Goal: Task Accomplishment & Management: Use online tool/utility

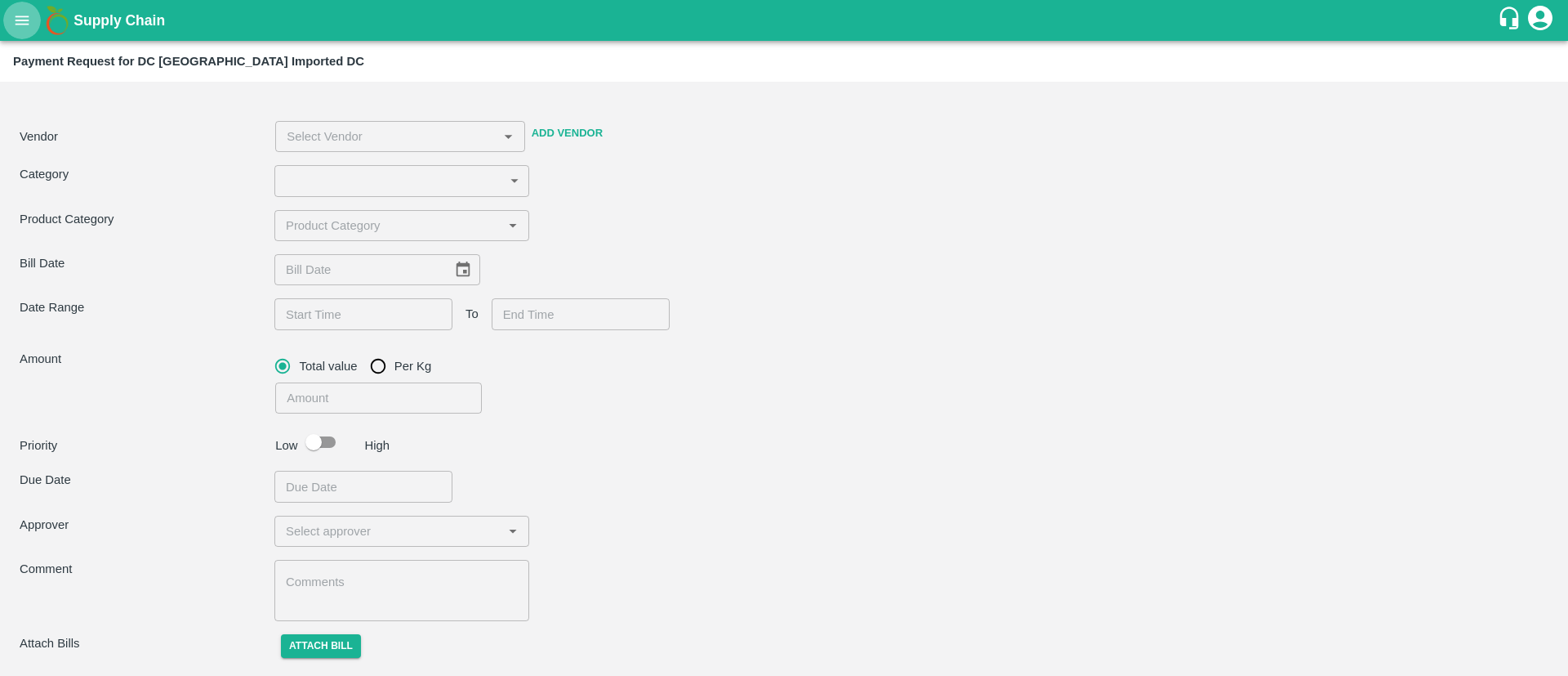
click at [24, 17] on icon "open drawer" at bounding box center [22, 21] width 18 height 18
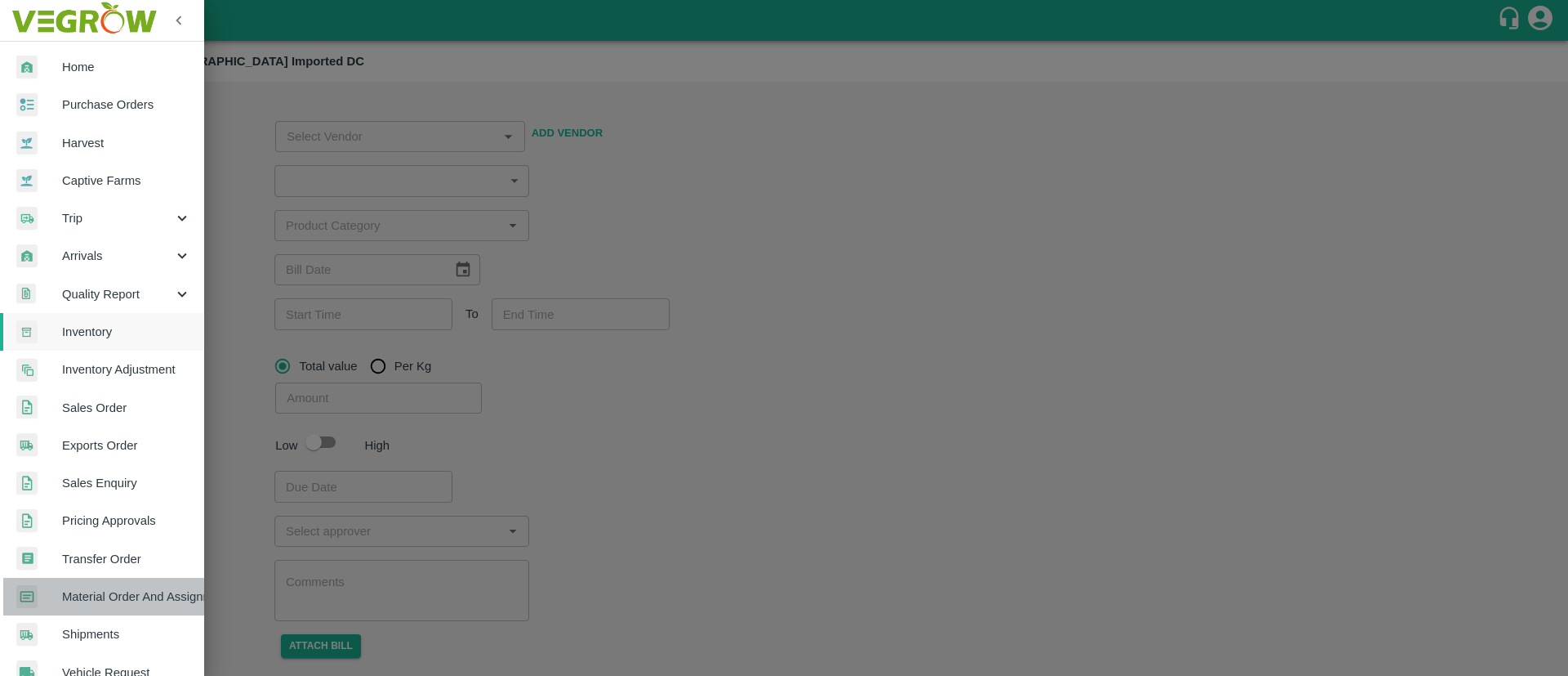
click at [127, 599] on span "Material Order And Assignment" at bounding box center [126, 596] width 129 height 18
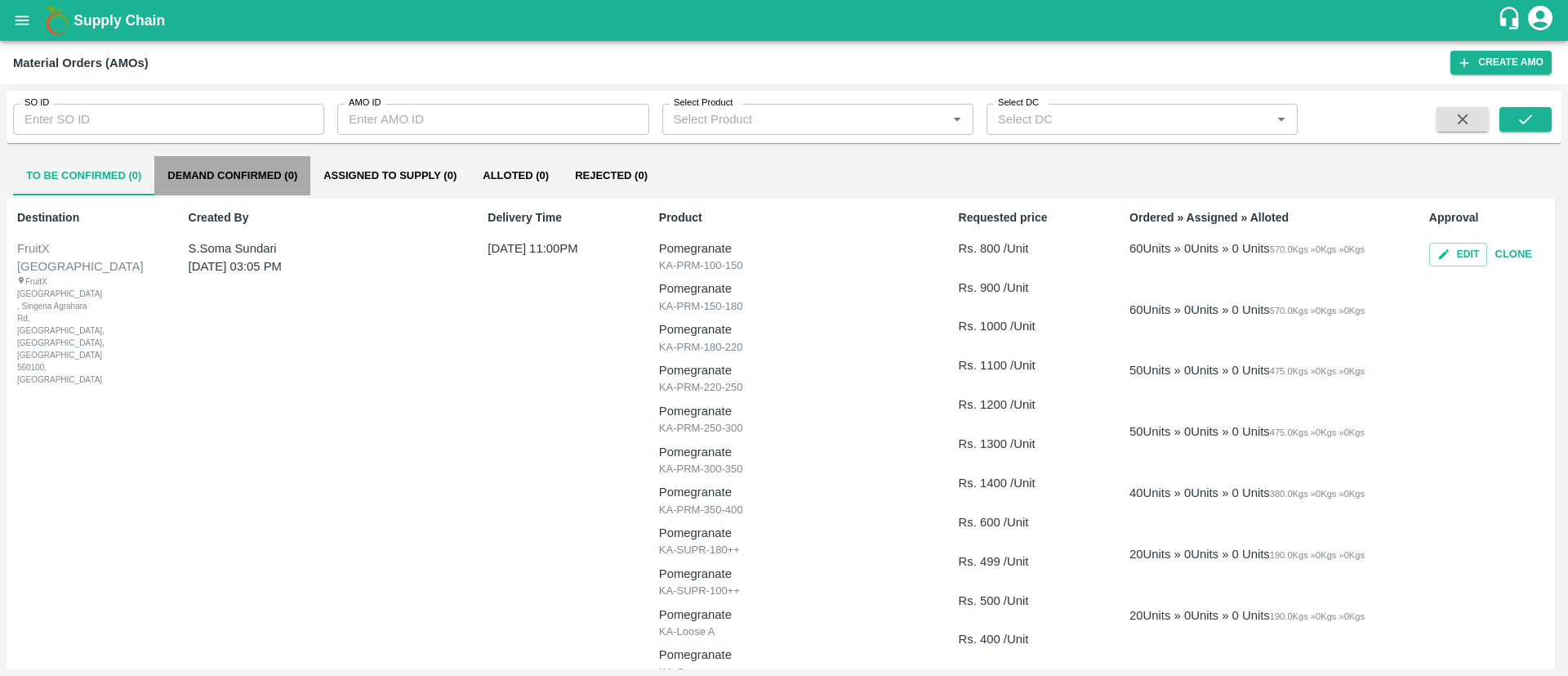
click at [271, 190] on button "Demand Confirmed (0)" at bounding box center [232, 176] width 156 height 40
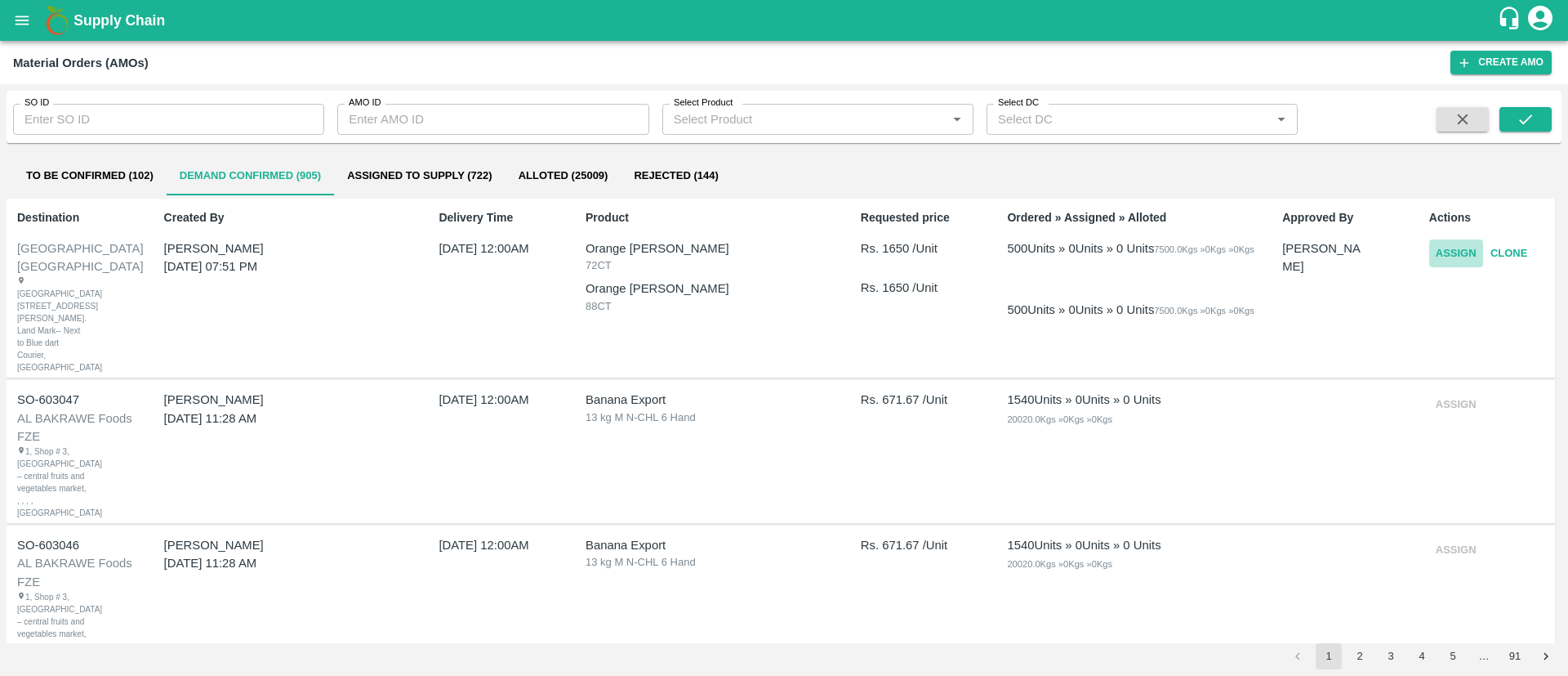
click at [1453, 251] on button "Assign" at bounding box center [1456, 253] width 54 height 29
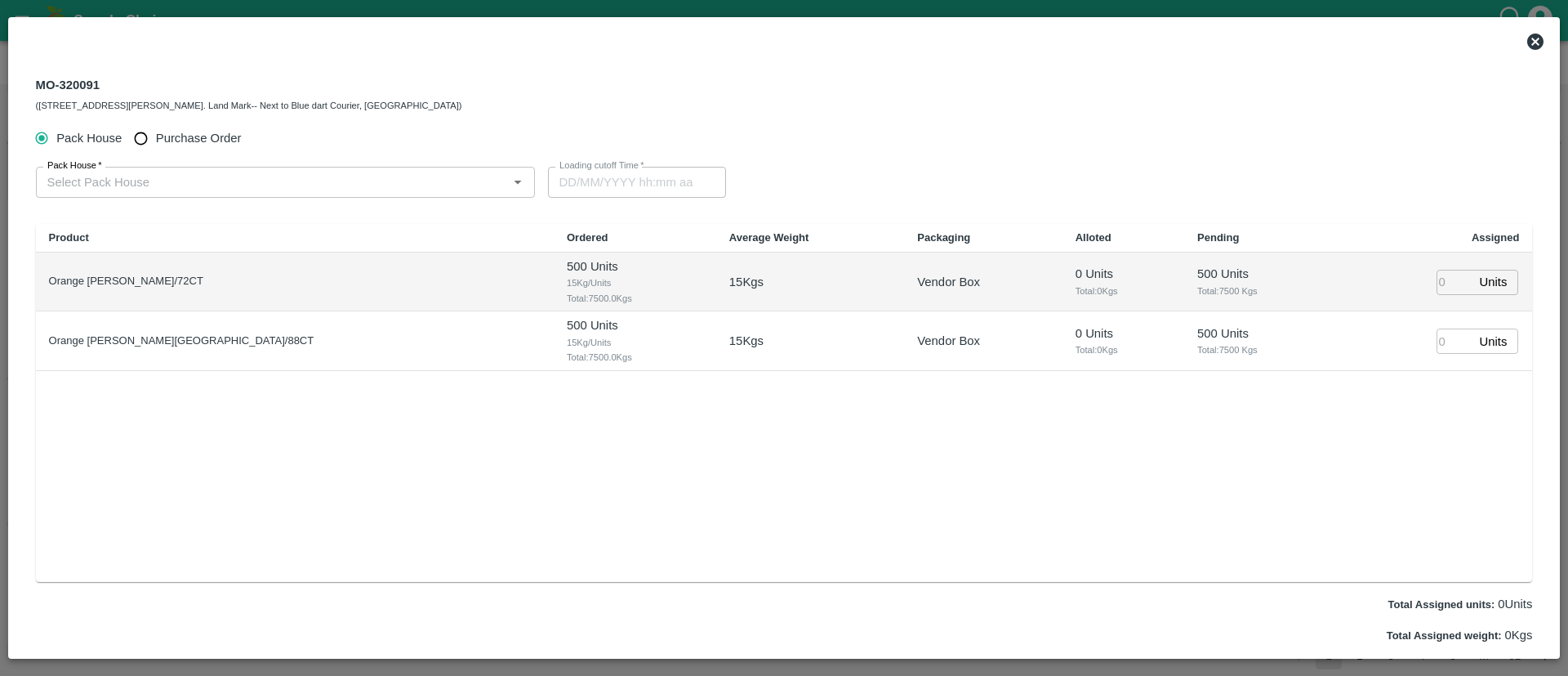
type input "[DATE] 12:00 AM"
click at [154, 130] on input "Purchase Order" at bounding box center [140, 138] width 31 height 31
radio input "true"
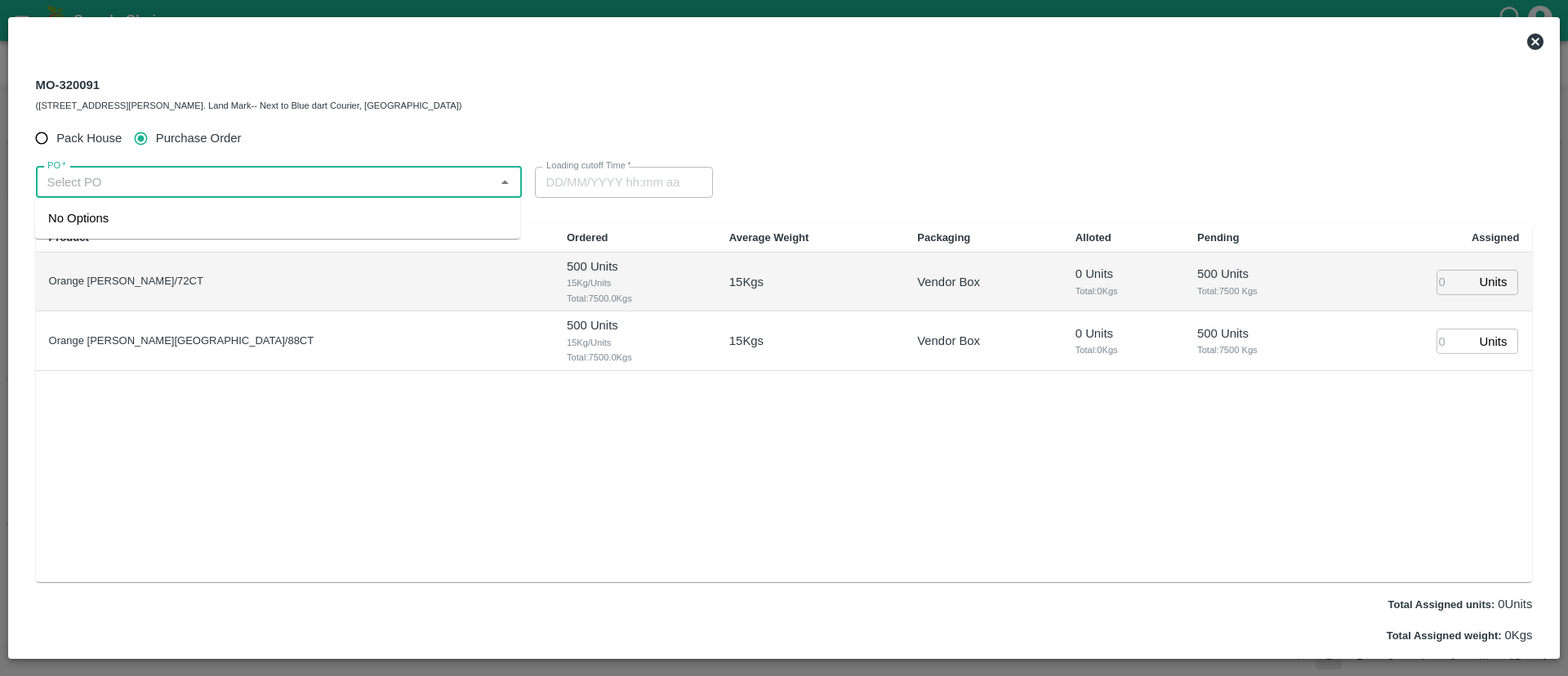
click at [182, 186] on input "PO   *" at bounding box center [265, 182] width 450 height 21
click at [216, 216] on div "PO-170464(63IDEAS INFOLABS PRIVATE LIMITED-7208746994)" at bounding box center [228, 218] width 360 height 18
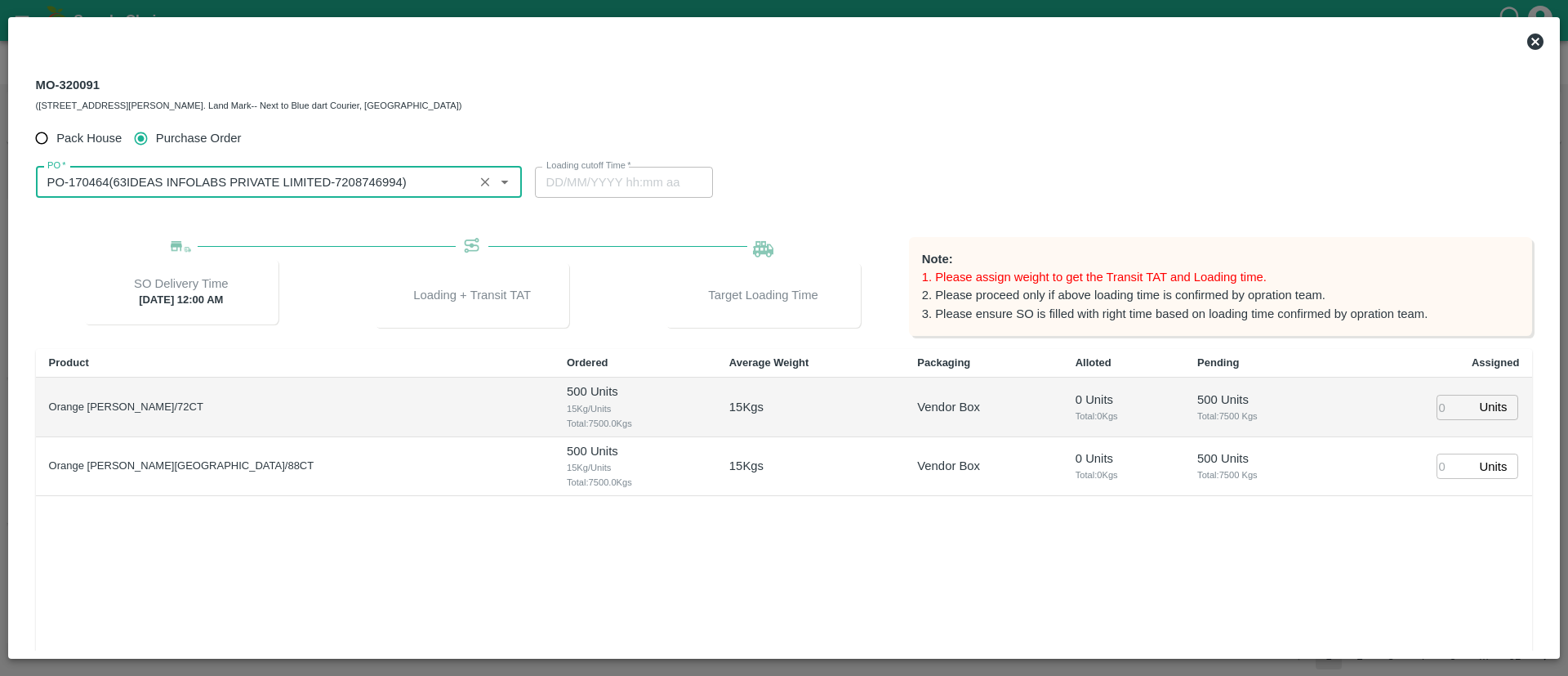
type input "PO-170464(63IDEAS INFOLABS PRIVATE LIMITED-7208746994)"
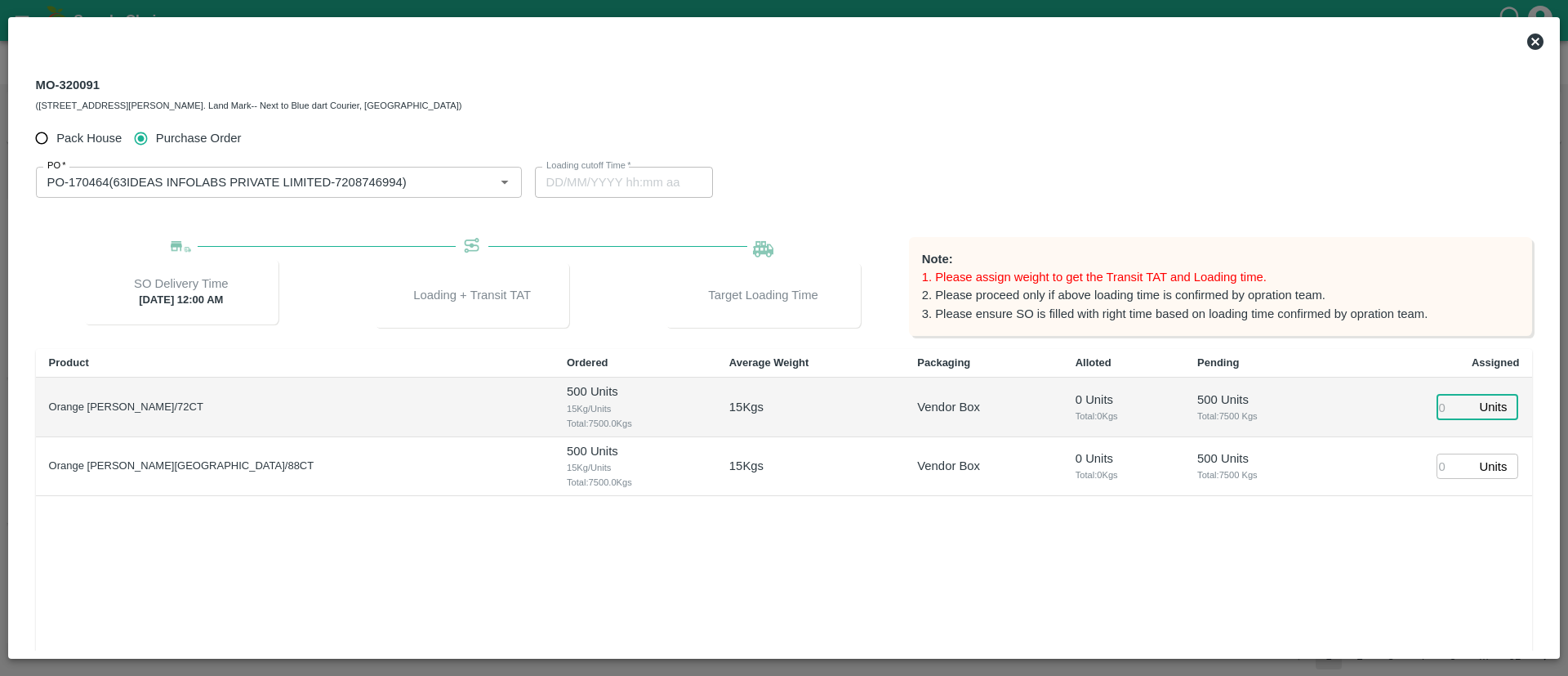
click at [1445, 405] on input "number" at bounding box center [1454, 407] width 36 height 26
type input "480"
type input "[DATE] 06:00 AM"
type input "480"
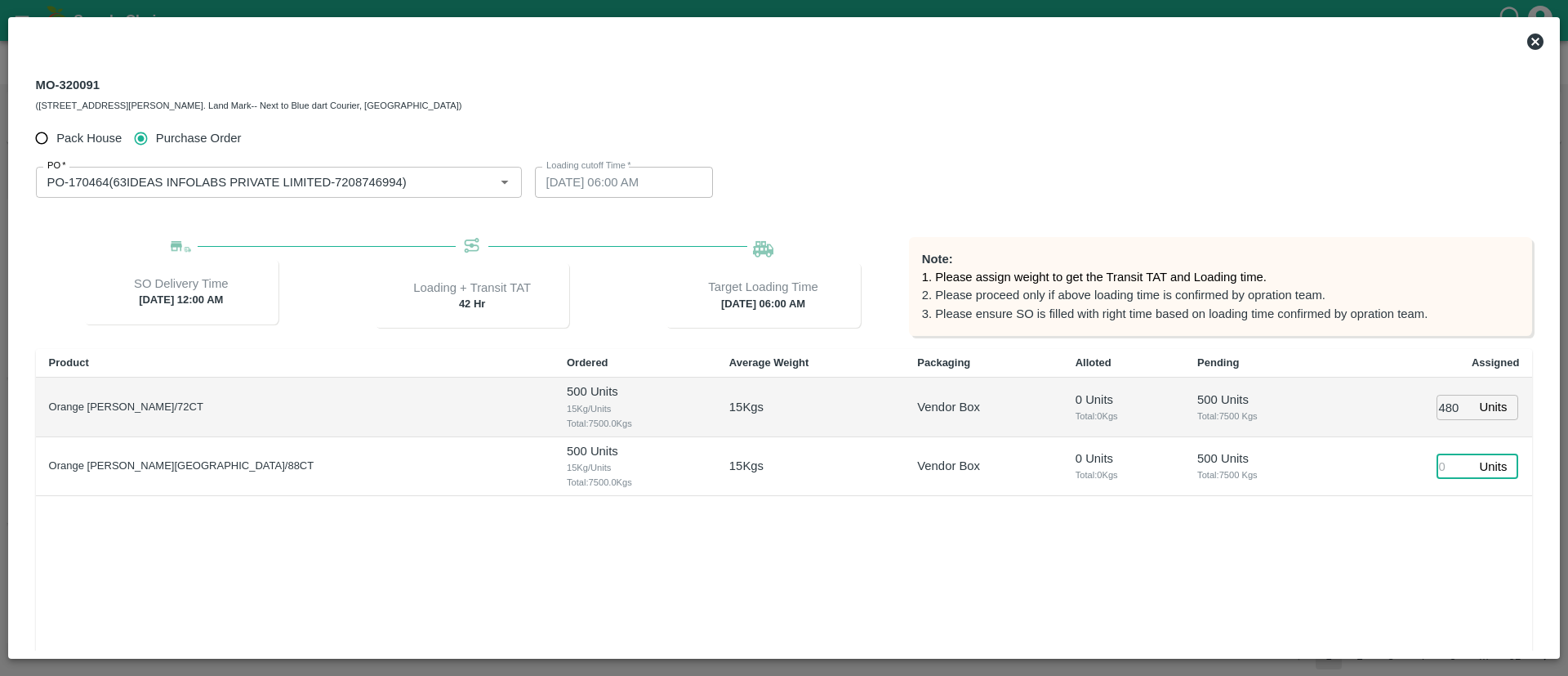
click at [1444, 466] on input "number" at bounding box center [1454, 466] width 36 height 26
type input "770"
type input "[DATE] 05:00 AM"
type input "770"
click at [1425, 513] on div "Product Ordered Average Weight Packaging Alloted Pending Assigned [GEOGRAPHIC_D…" at bounding box center [784, 528] width 1497 height 358
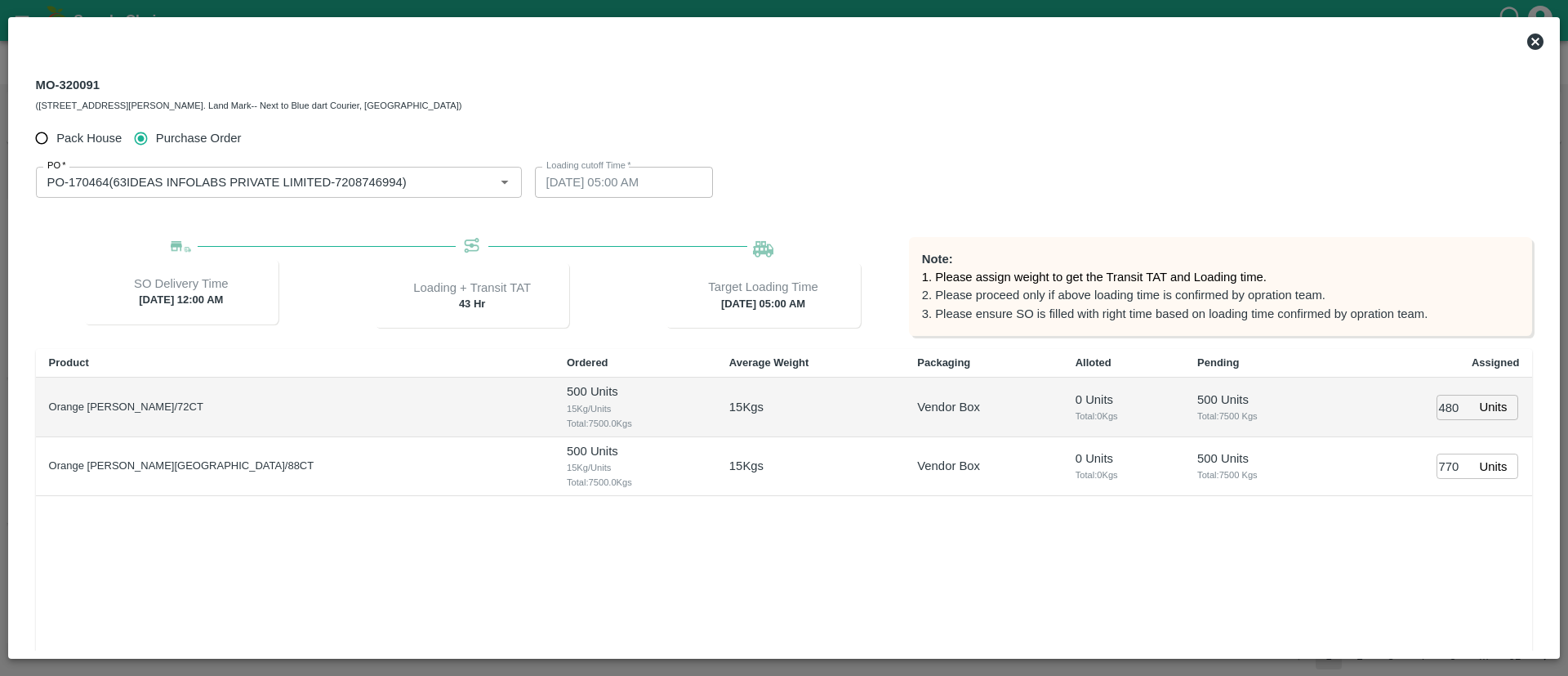
scroll to position [160, 0]
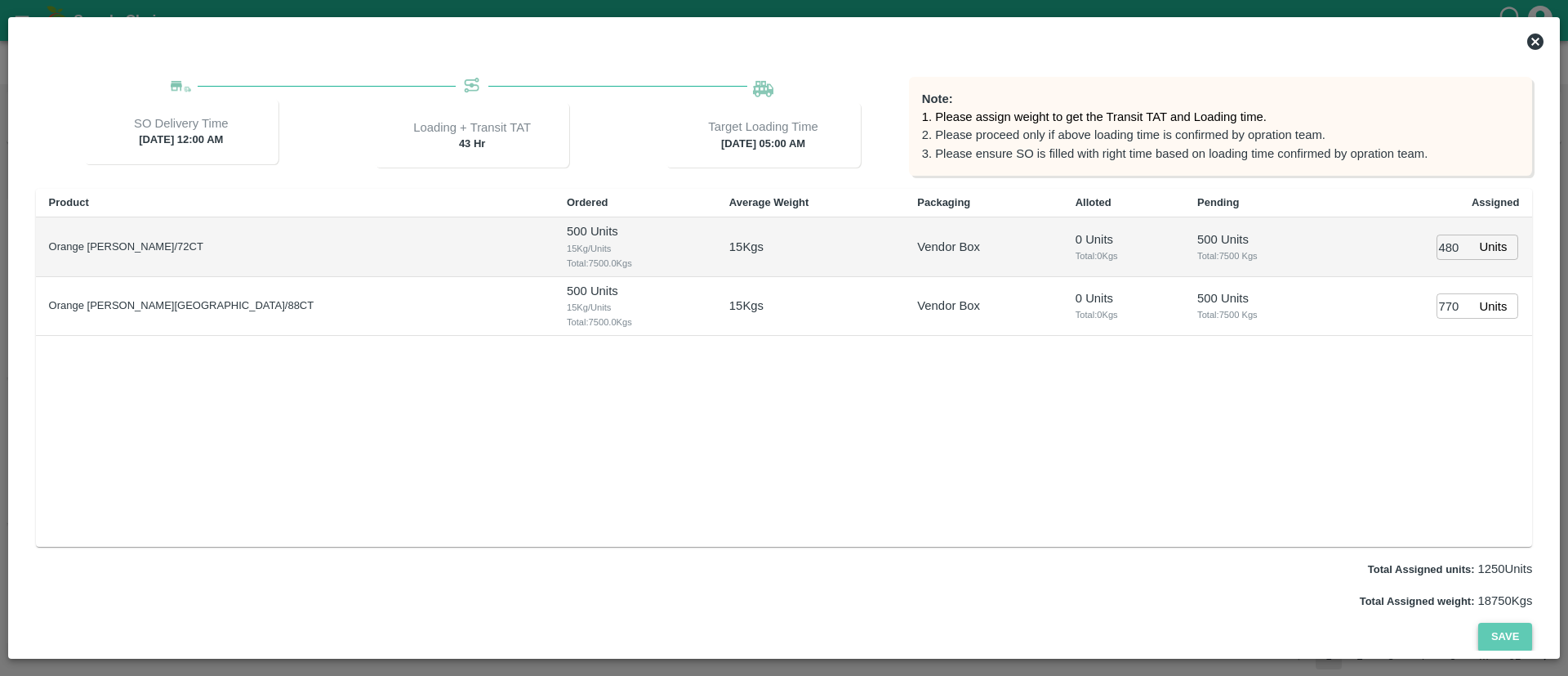
click at [1496, 632] on button "Save" at bounding box center [1505, 636] width 54 height 29
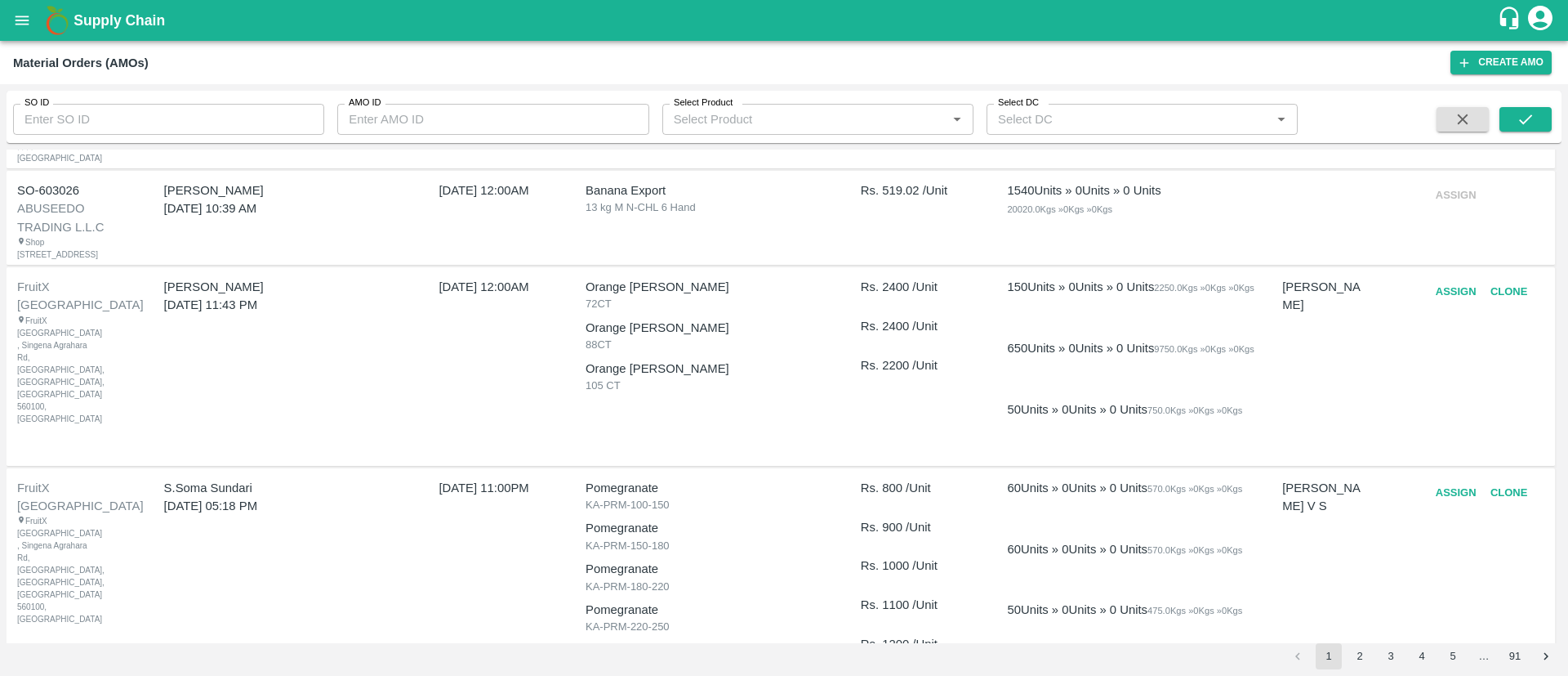
scroll to position [0, 0]
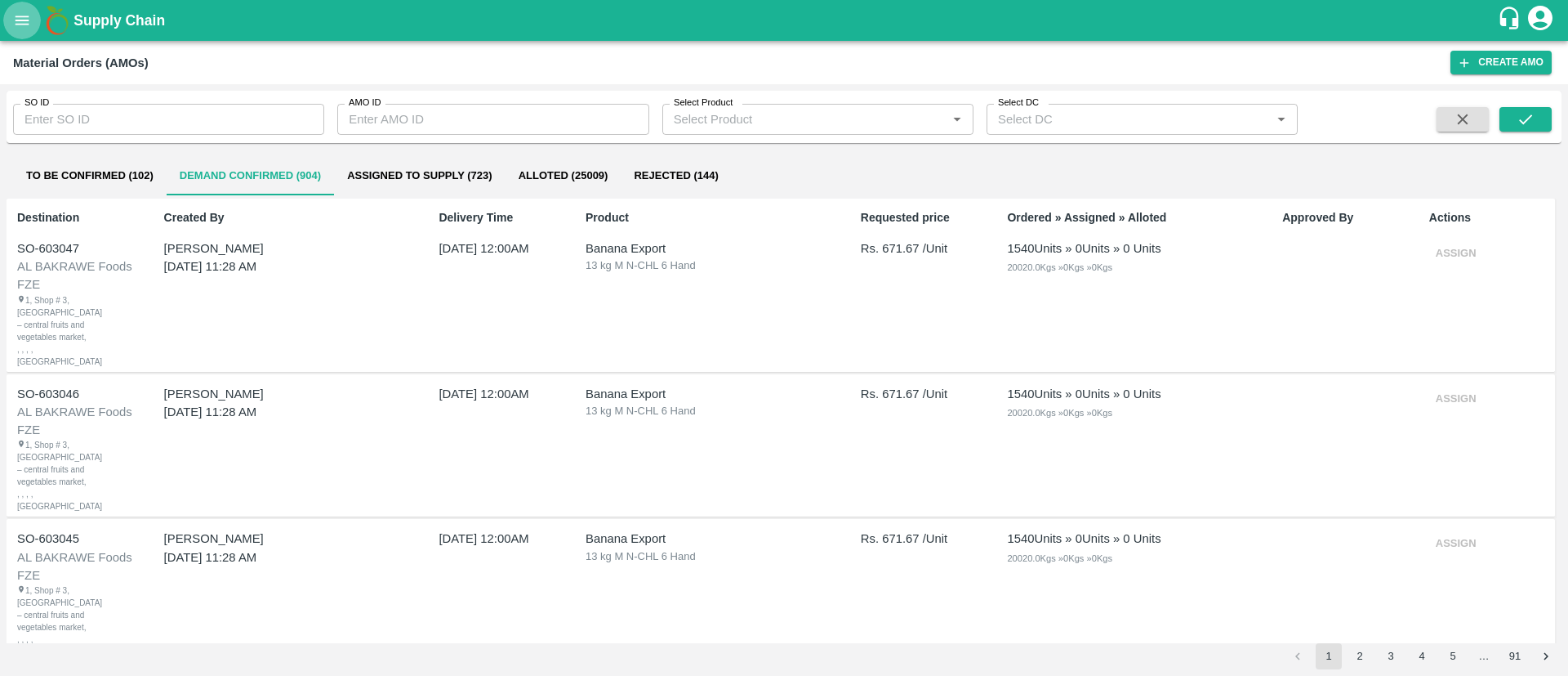
click at [22, 18] on icon "open drawer" at bounding box center [22, 21] width 18 height 18
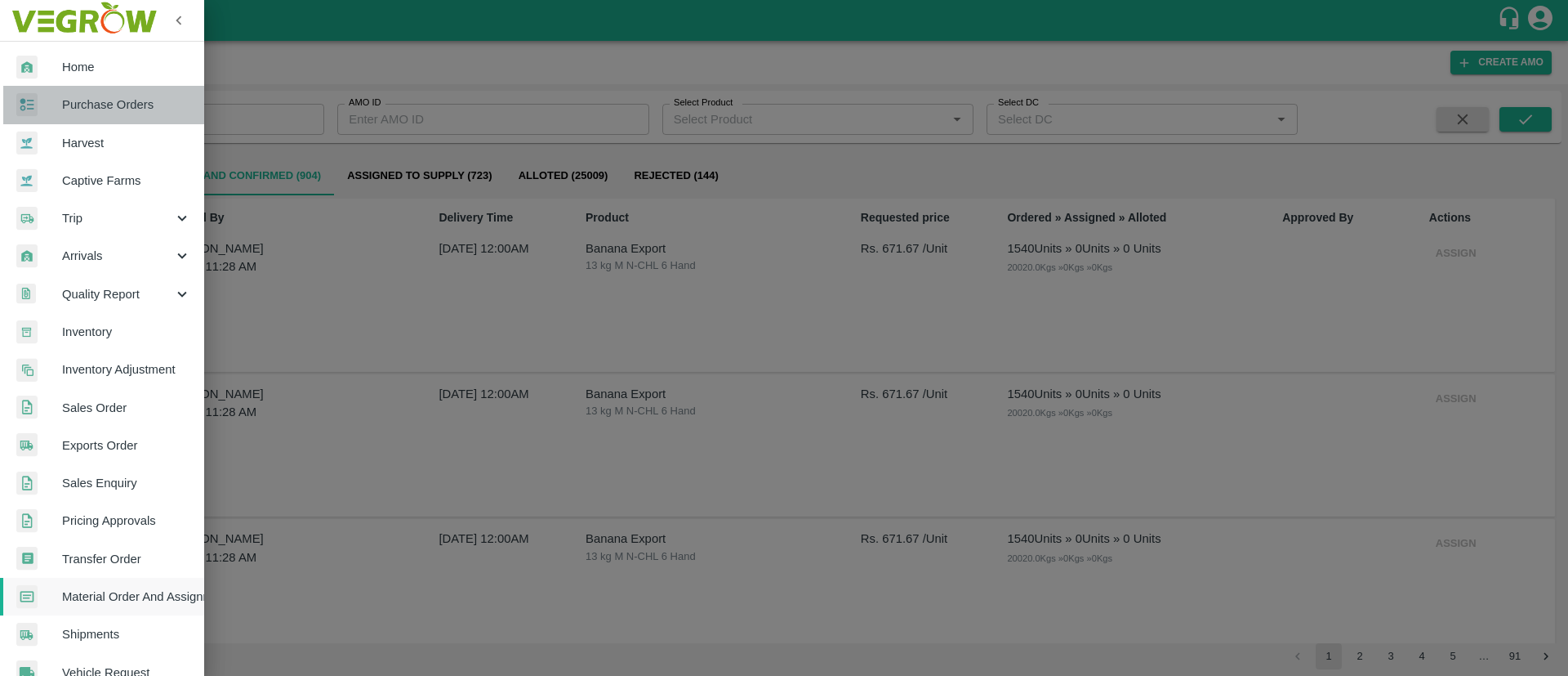
click at [152, 109] on span "Purchase Orders" at bounding box center [126, 105] width 129 height 18
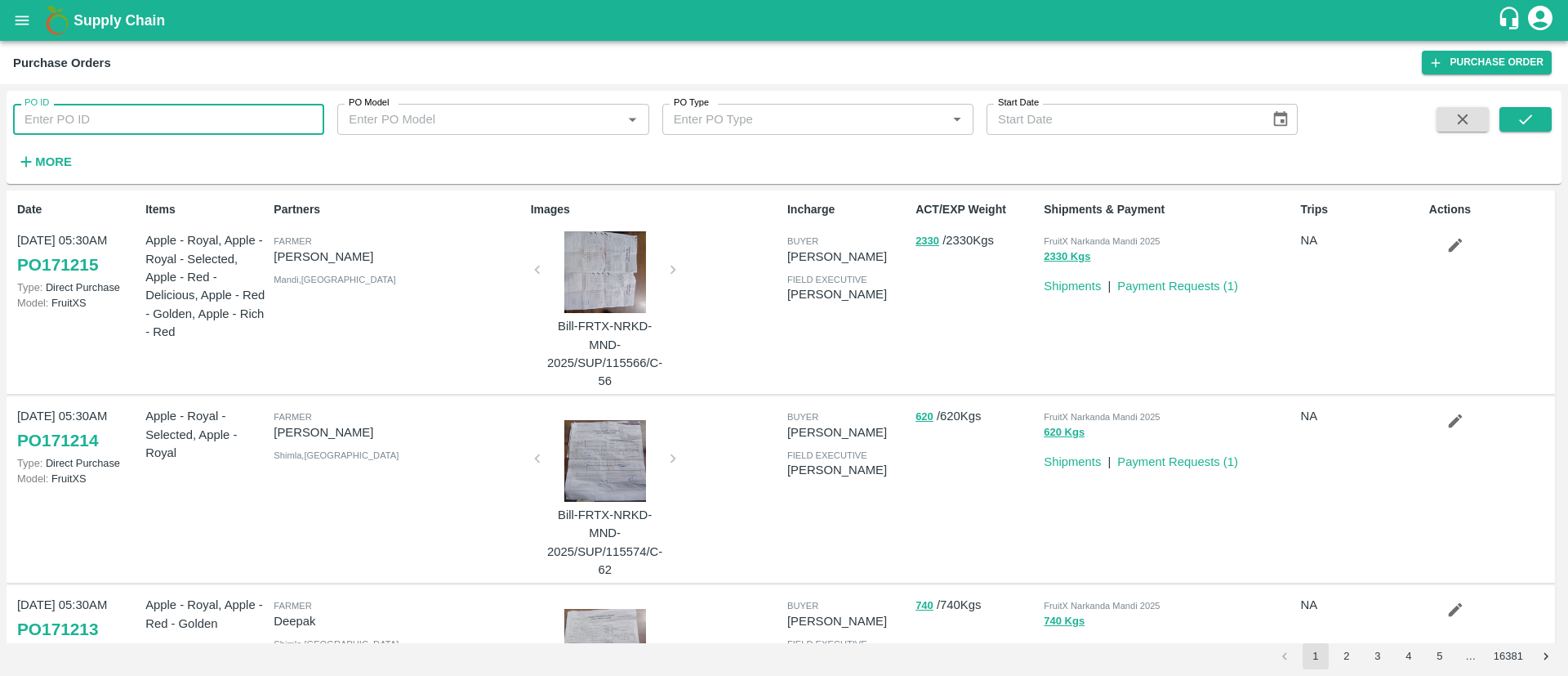
click at [122, 111] on input "PO ID" at bounding box center [168, 119] width 311 height 31
type input "170464"
click at [1533, 117] on icon "submit" at bounding box center [1526, 120] width 18 height 18
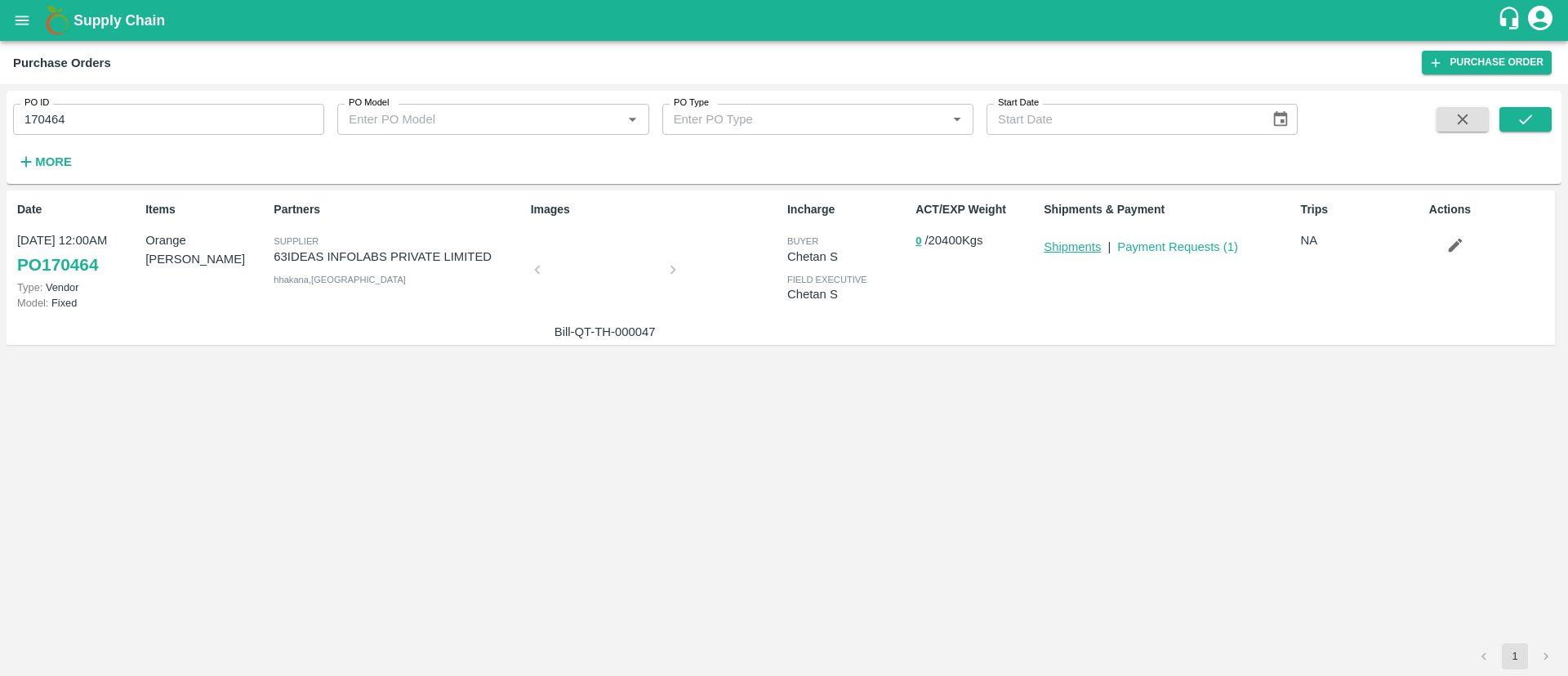
click at [1072, 244] on link "Shipments" at bounding box center [1072, 246] width 57 height 13
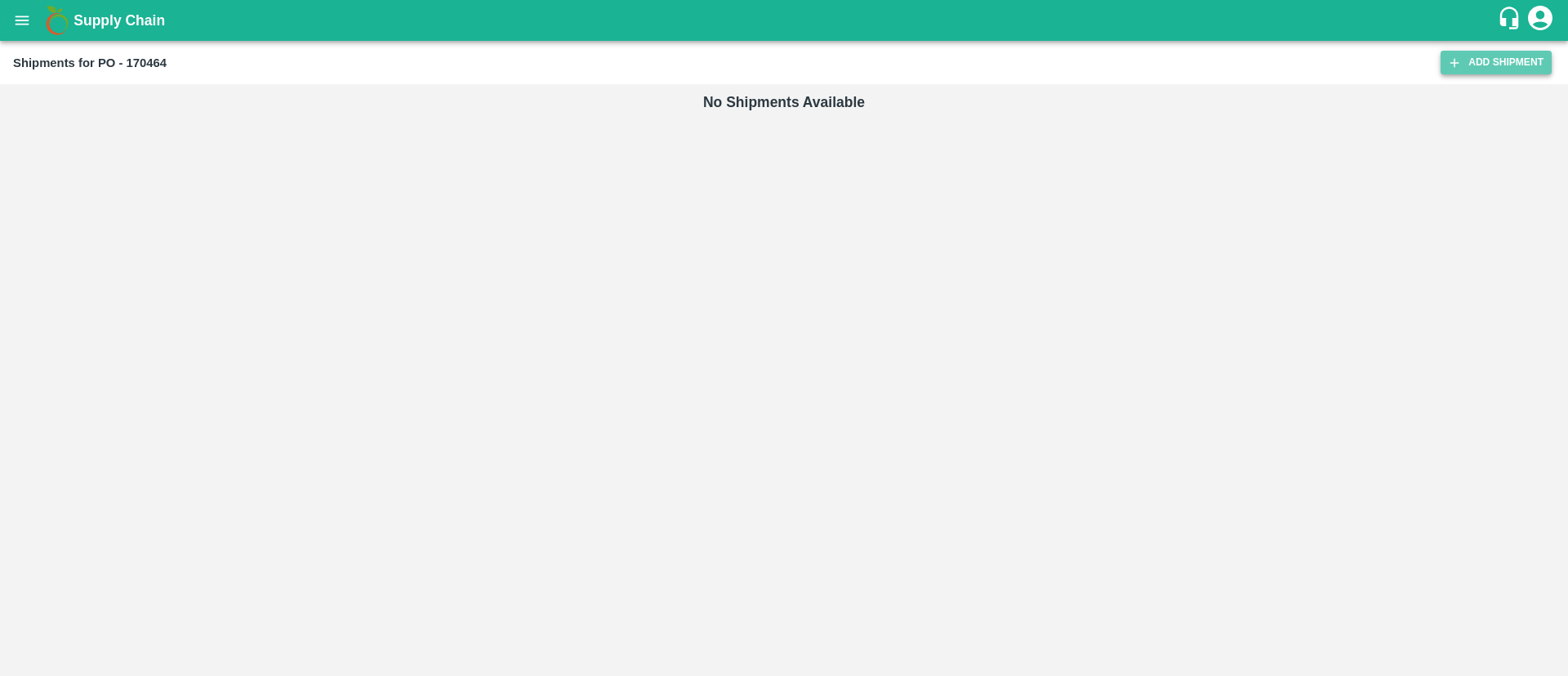
click at [1502, 70] on link "Add Shipment" at bounding box center [1496, 62] width 111 height 24
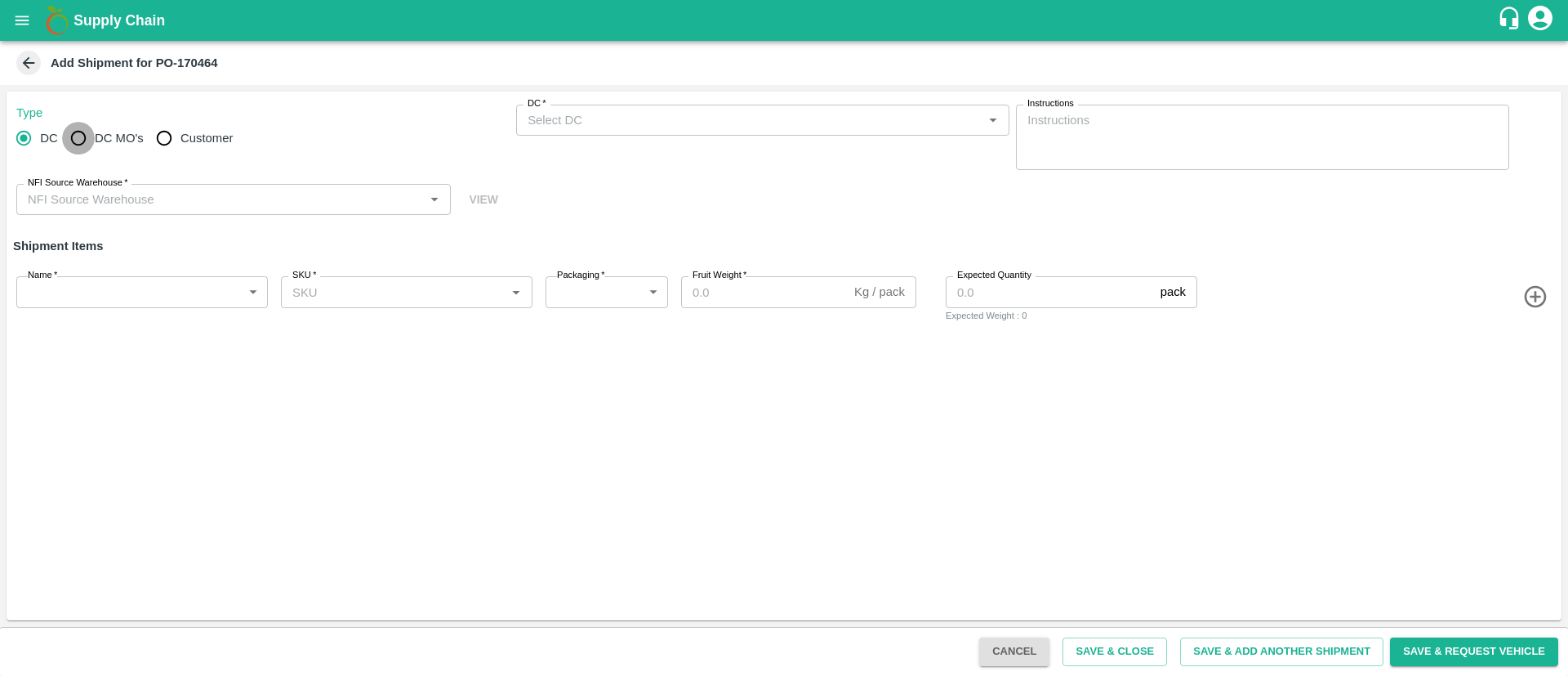
click at [86, 137] on input "DC MO's" at bounding box center [78, 137] width 33 height 33
radio input "true"
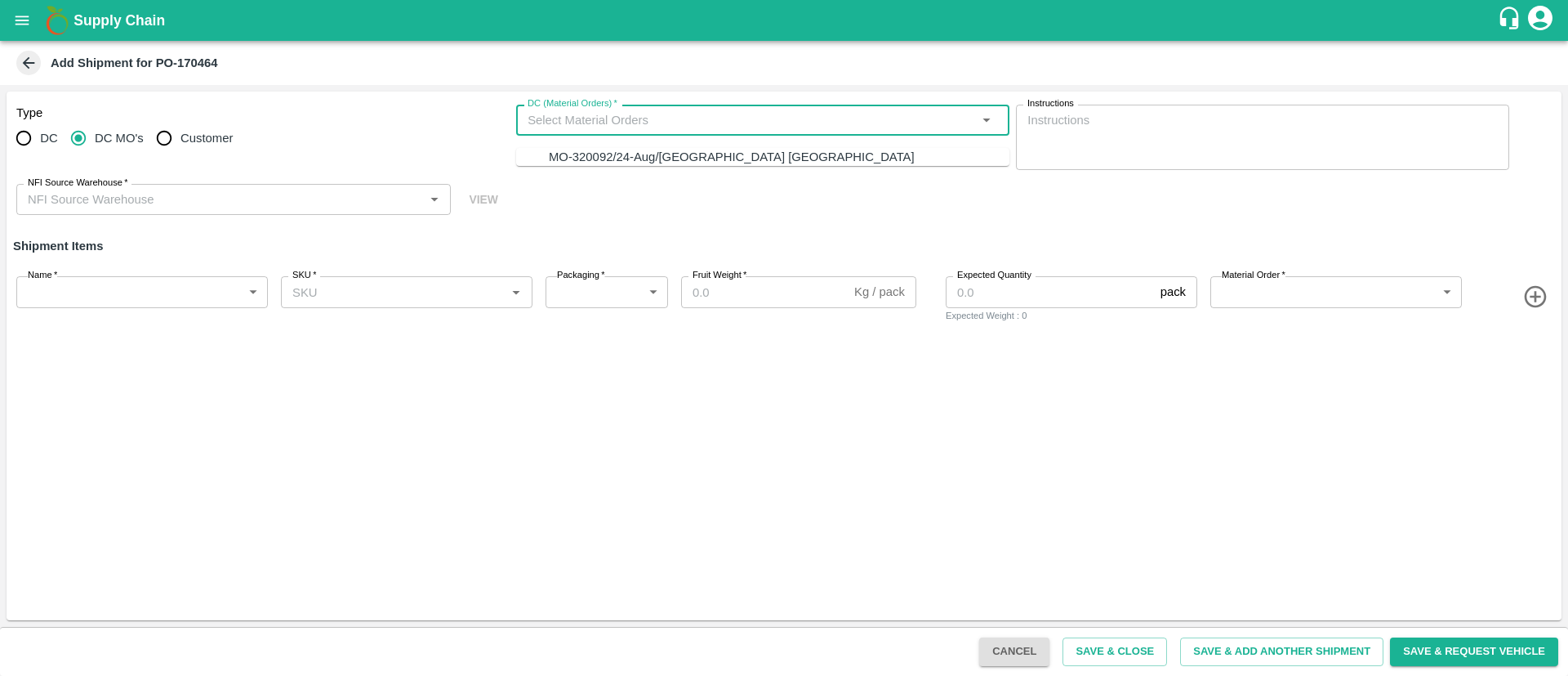
click at [617, 120] on input "DC (Material Orders)   *" at bounding box center [749, 120] width 456 height 21
click at [690, 154] on div "MO-320092/24-Aug/Chennai DC" at bounding box center [732, 157] width 366 height 18
type input "MO-320092/24-Aug/Chennai DC"
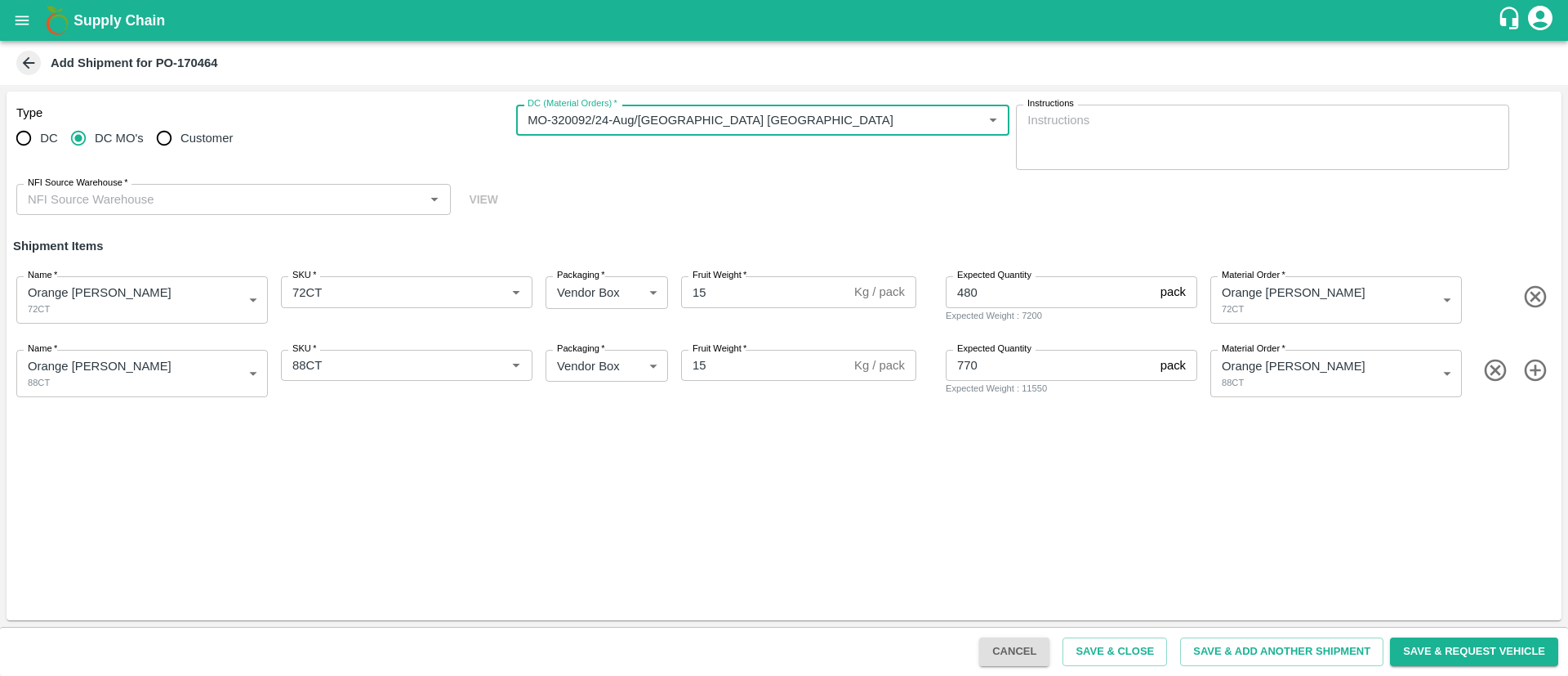
click at [245, 211] on div "NFI Source Warehouse   *" at bounding box center [234, 199] width 435 height 31
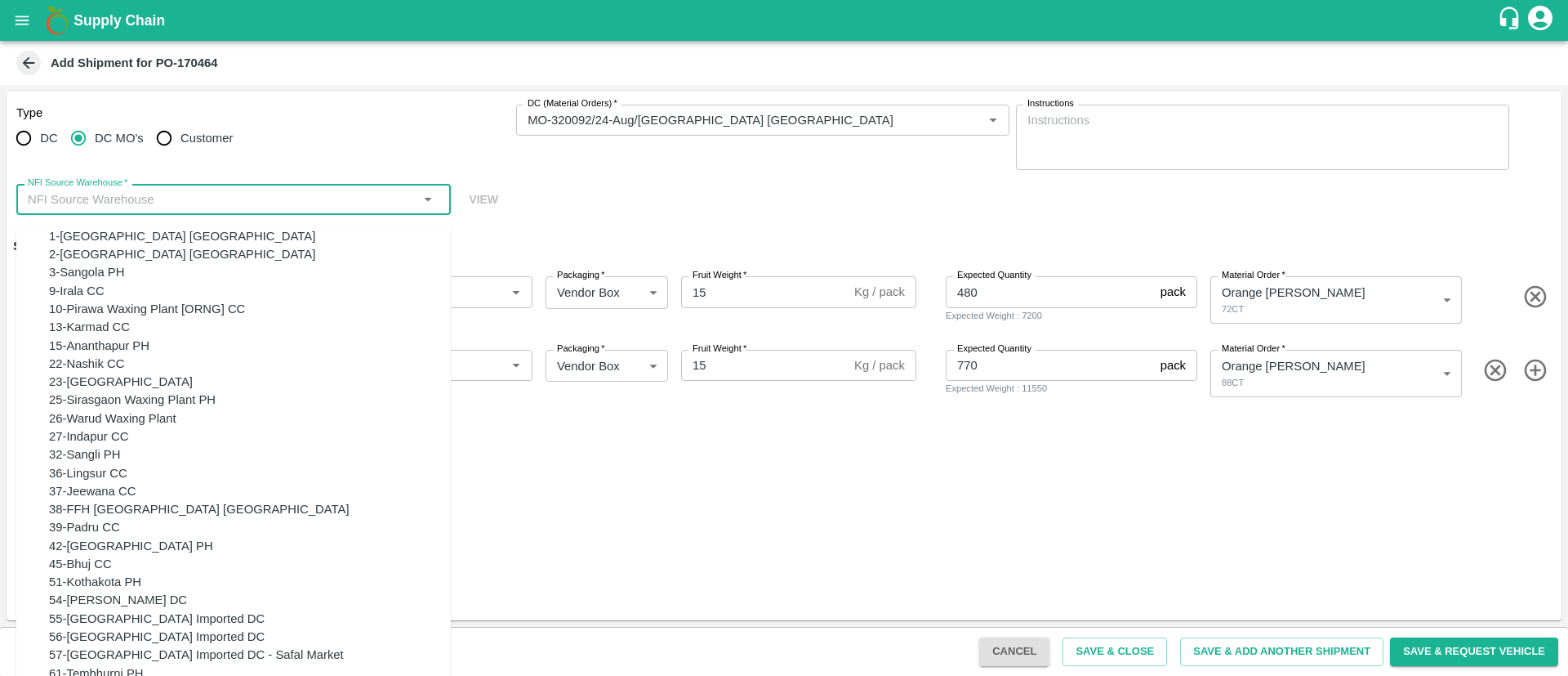
click at [245, 211] on div "NFI Source Warehouse   *" at bounding box center [234, 199] width 435 height 31
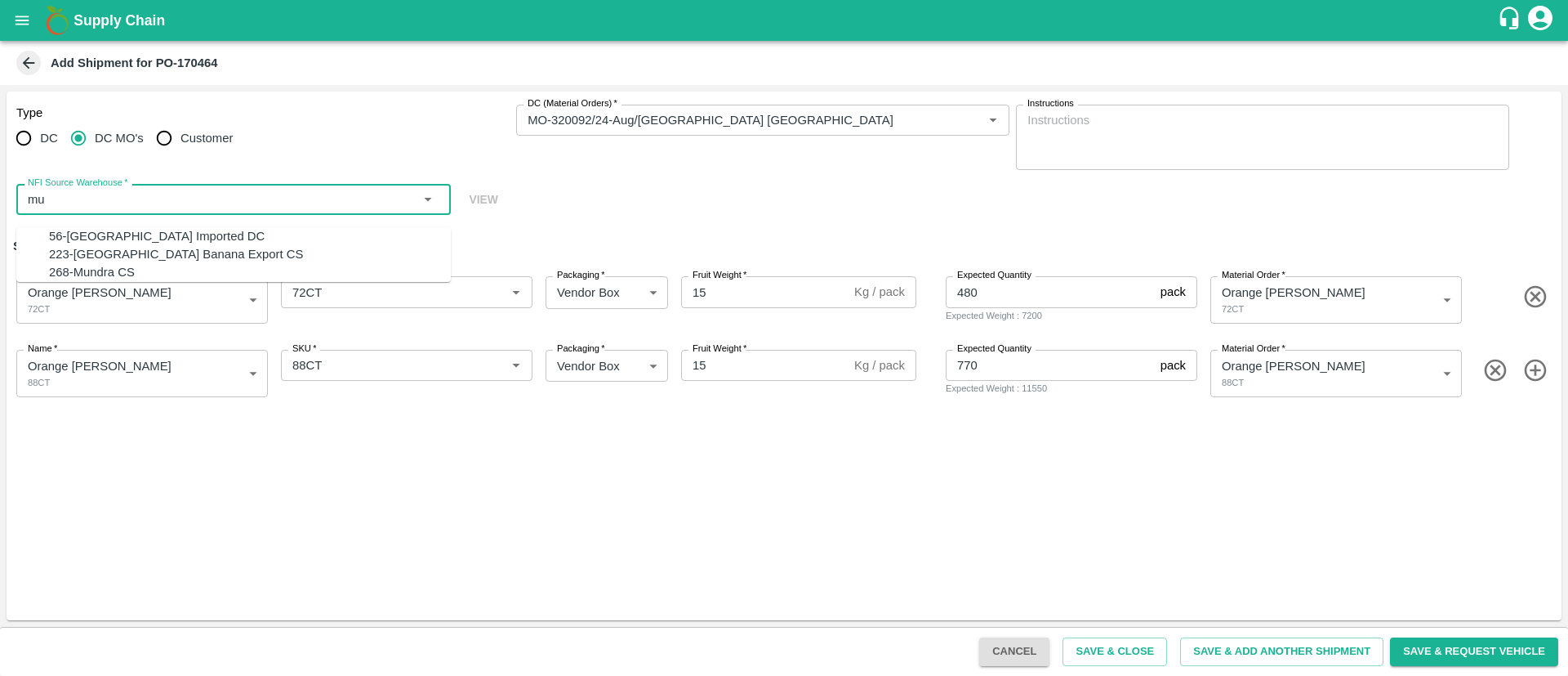
click at [206, 231] on div "56-Mumbai Imported DC" at bounding box center [250, 236] width 402 height 18
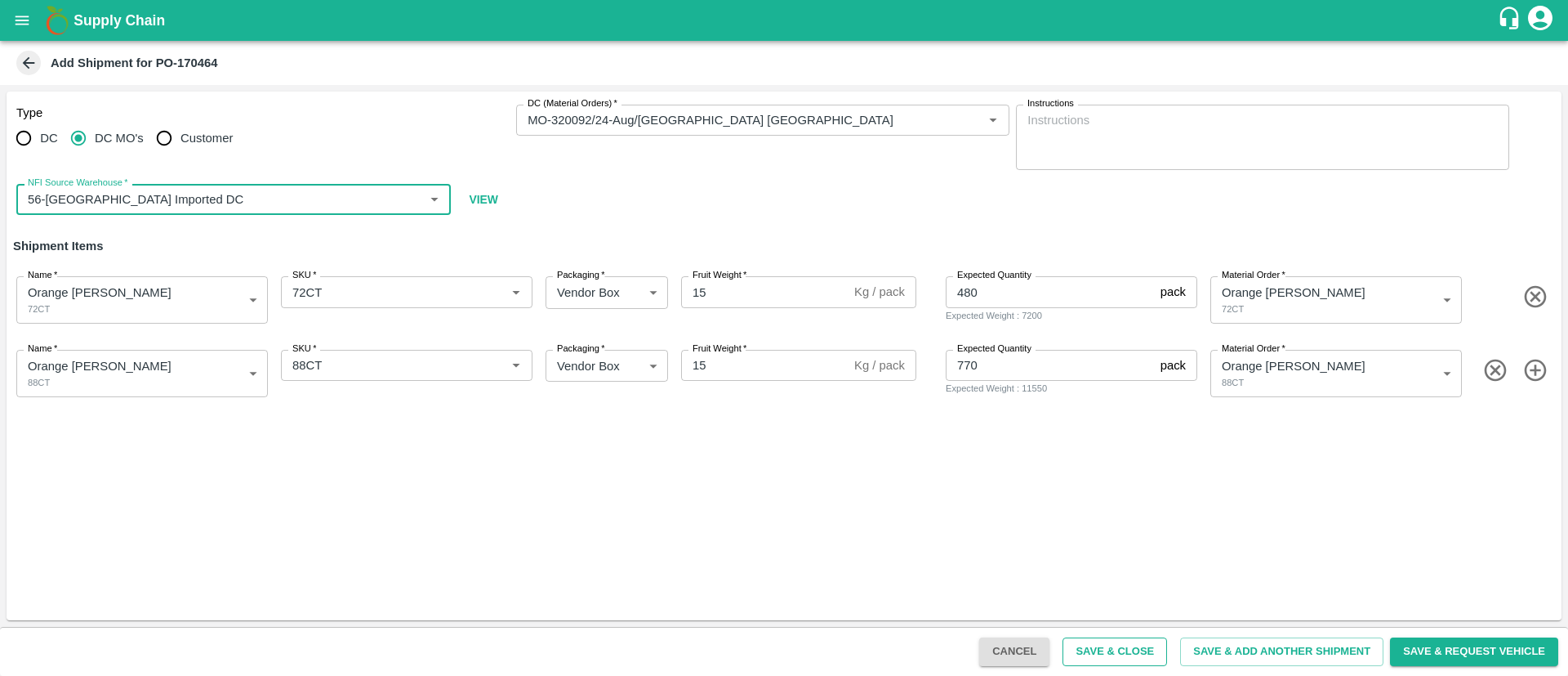
type input "56-Mumbai Imported DC"
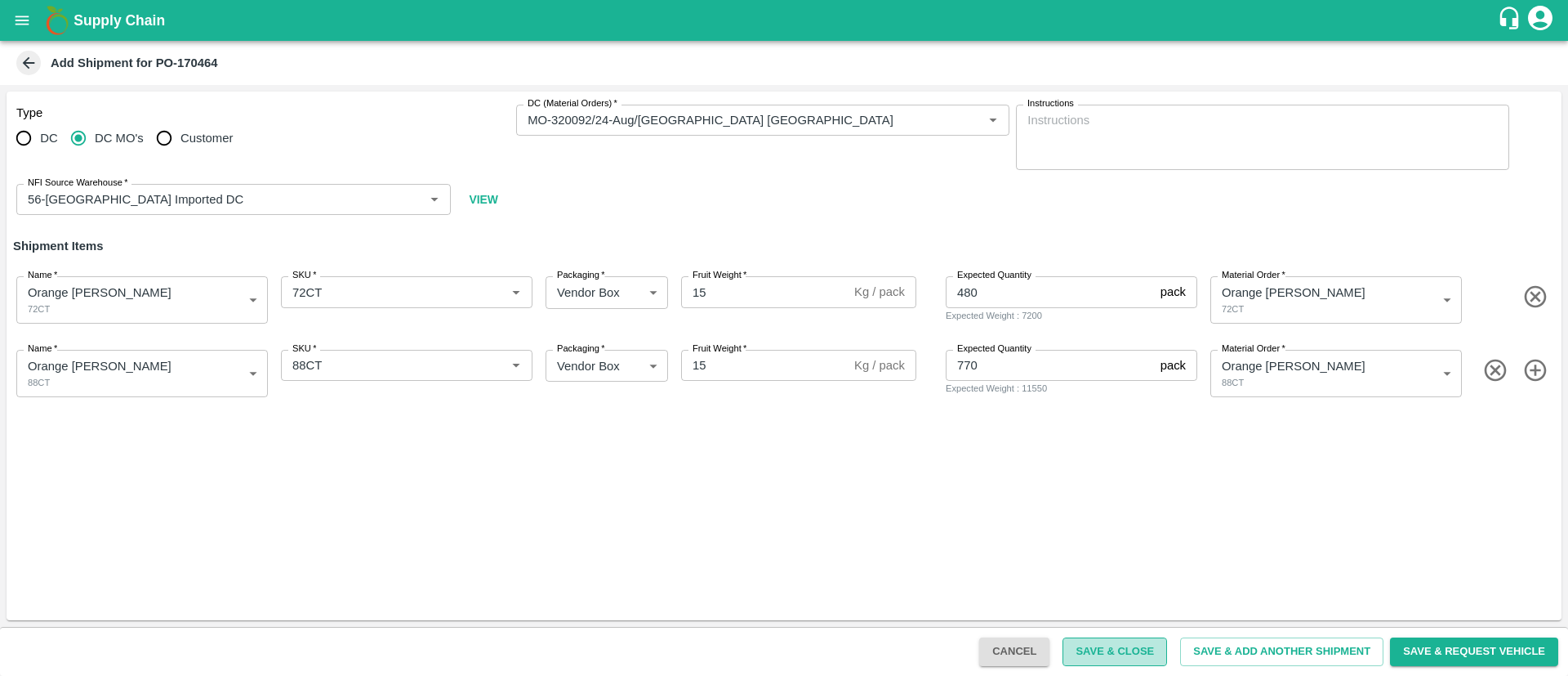
click at [1119, 645] on button "Save & Close" at bounding box center [1114, 651] width 105 height 29
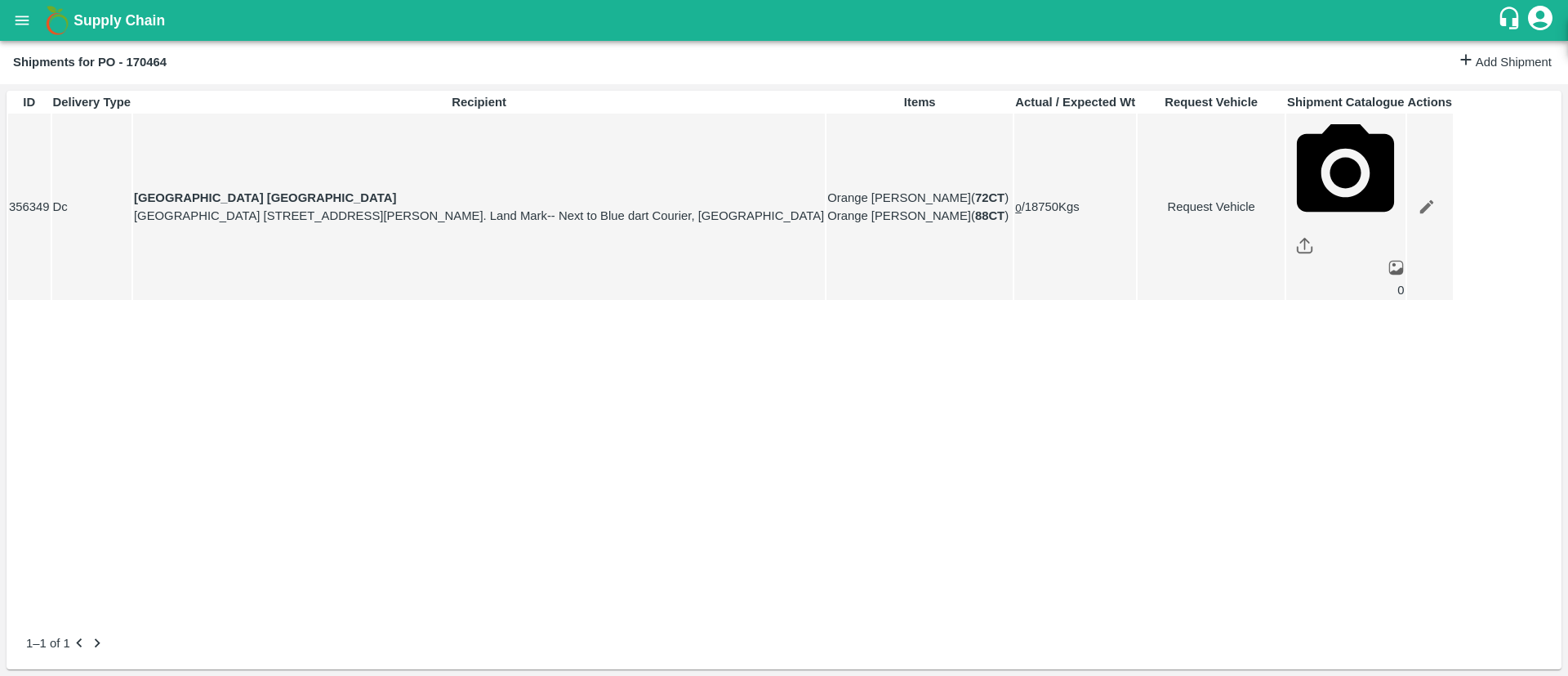
click at [1283, 198] on link "Request Vehicle" at bounding box center [1210, 207] width 145 height 18
type input "[DATE] 05:00 AM"
type input "DD/MM/YYYY hh:mm aa"
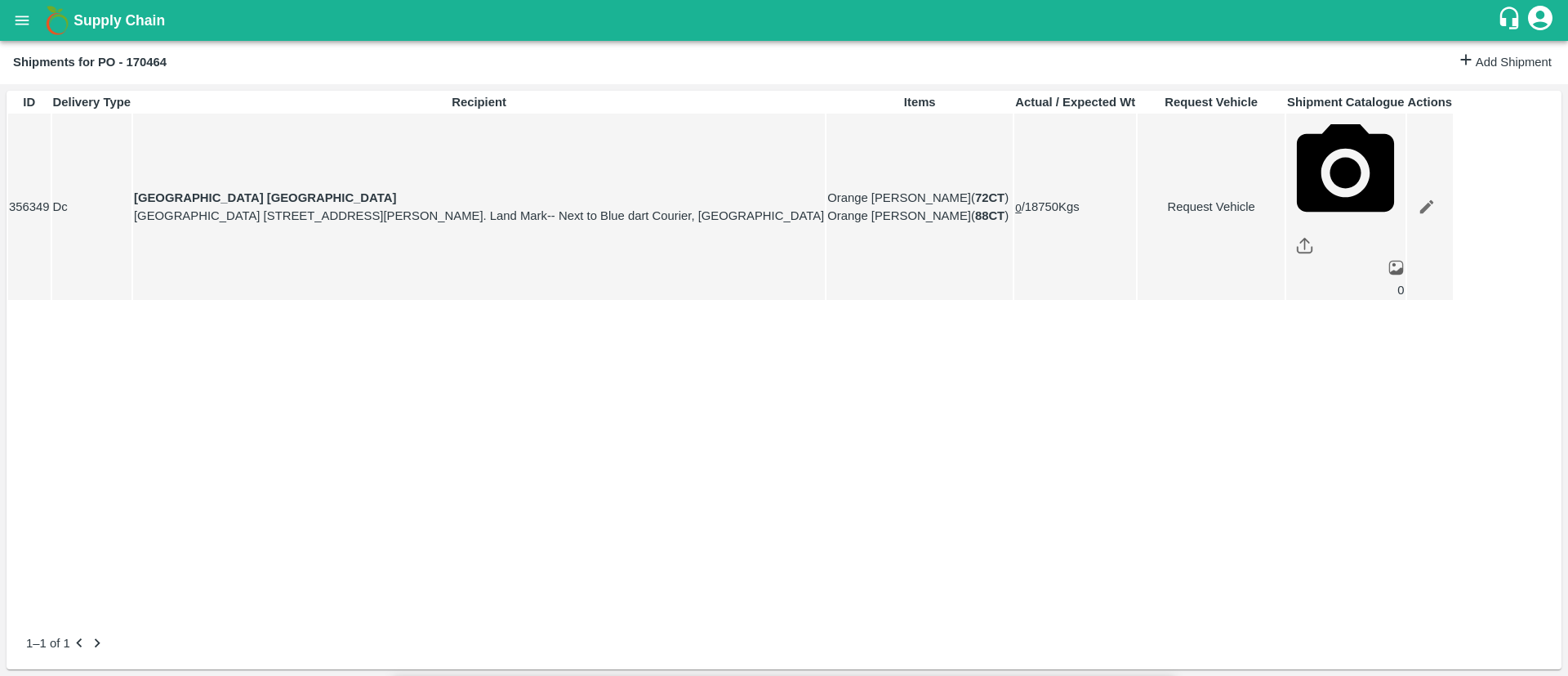
type input "23/08/2025 05:00 PM"
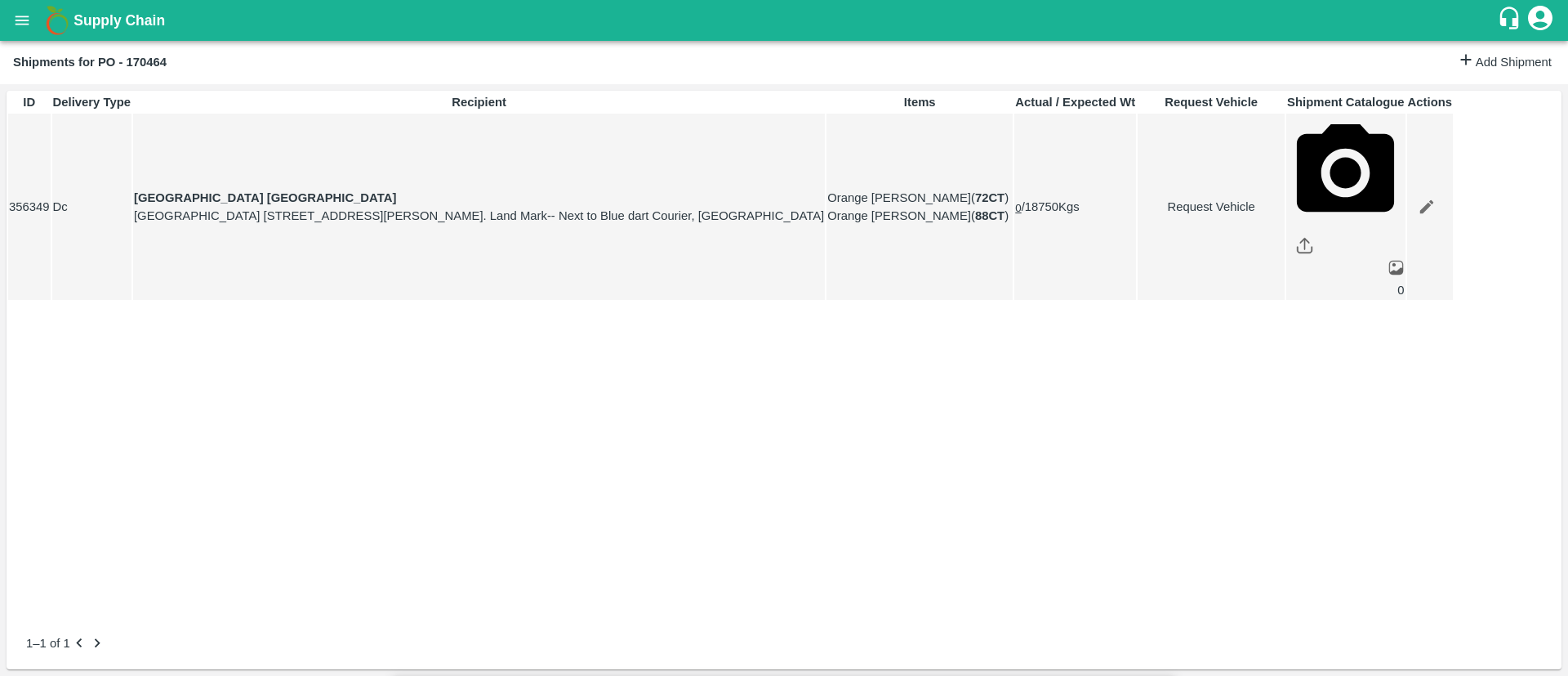
click at [978, 90] on body "Supply Chain Shipments for PO - 170464 Add Shipment ID Delivery Type Recipient …" at bounding box center [784, 338] width 1568 height 676
click at [978, 90] on div at bounding box center [784, 338] width 1568 height 676
type input "27/08/2025 05:00 AM"
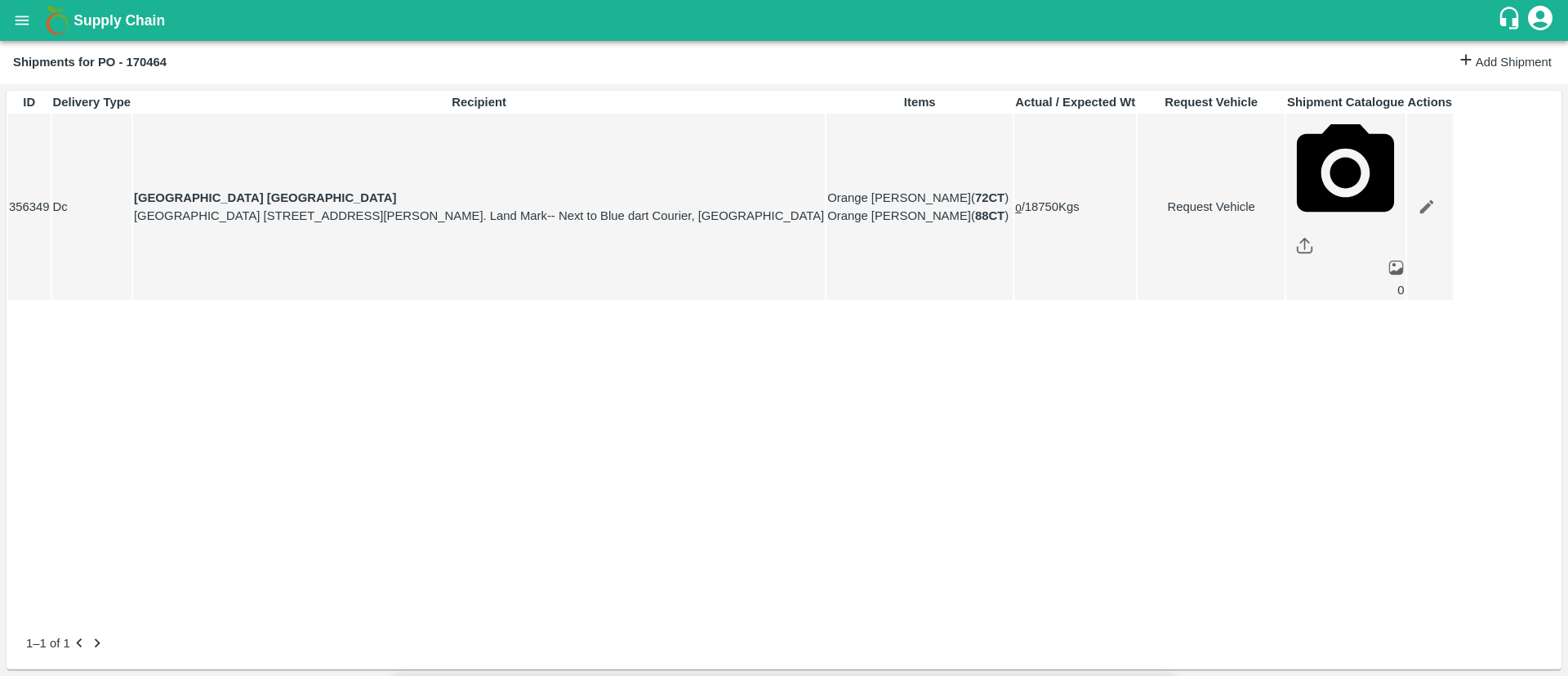
click at [1000, 106] on body "Supply Chain Shipments for PO - 170464 Add Shipment ID Delivery Type Recipient …" at bounding box center [784, 338] width 1568 height 676
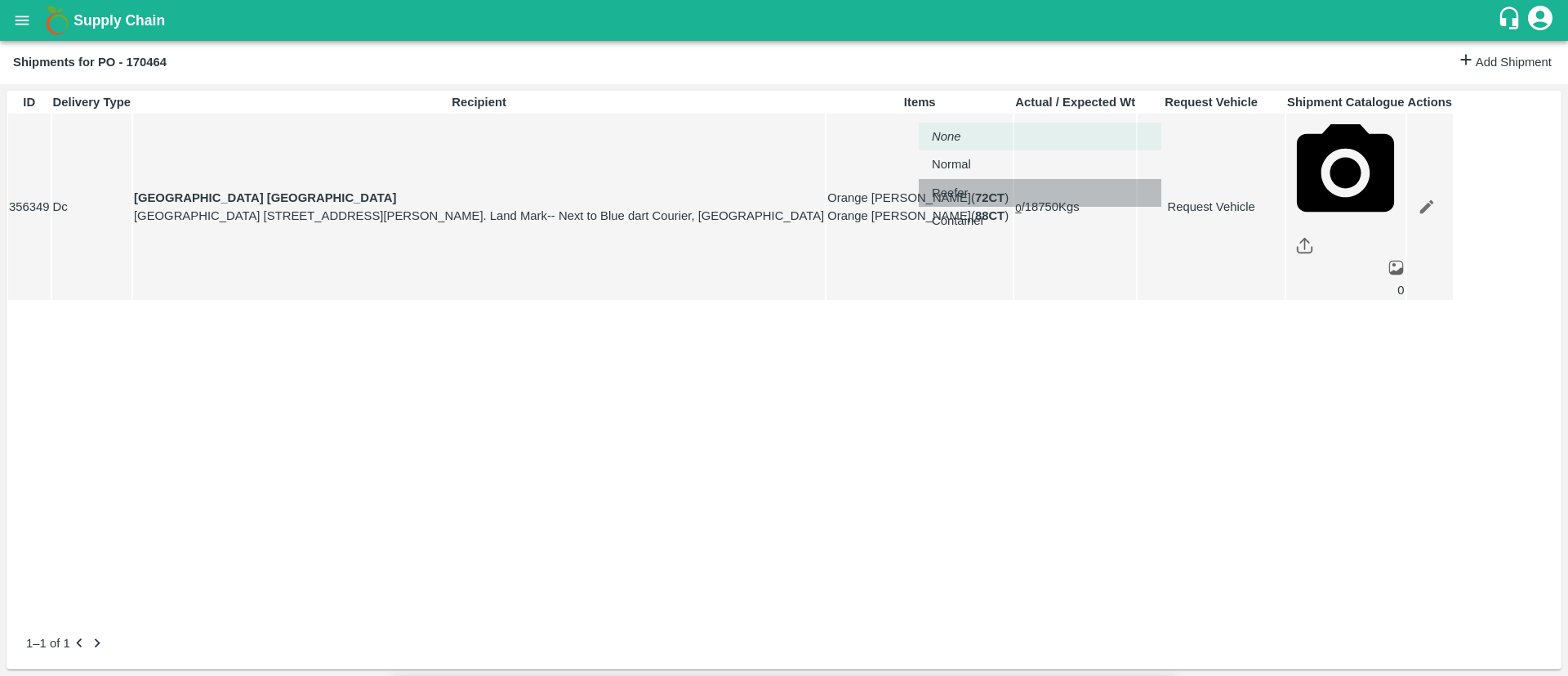
click at [977, 193] on div "Reefer" at bounding box center [953, 193] width 44 height 18
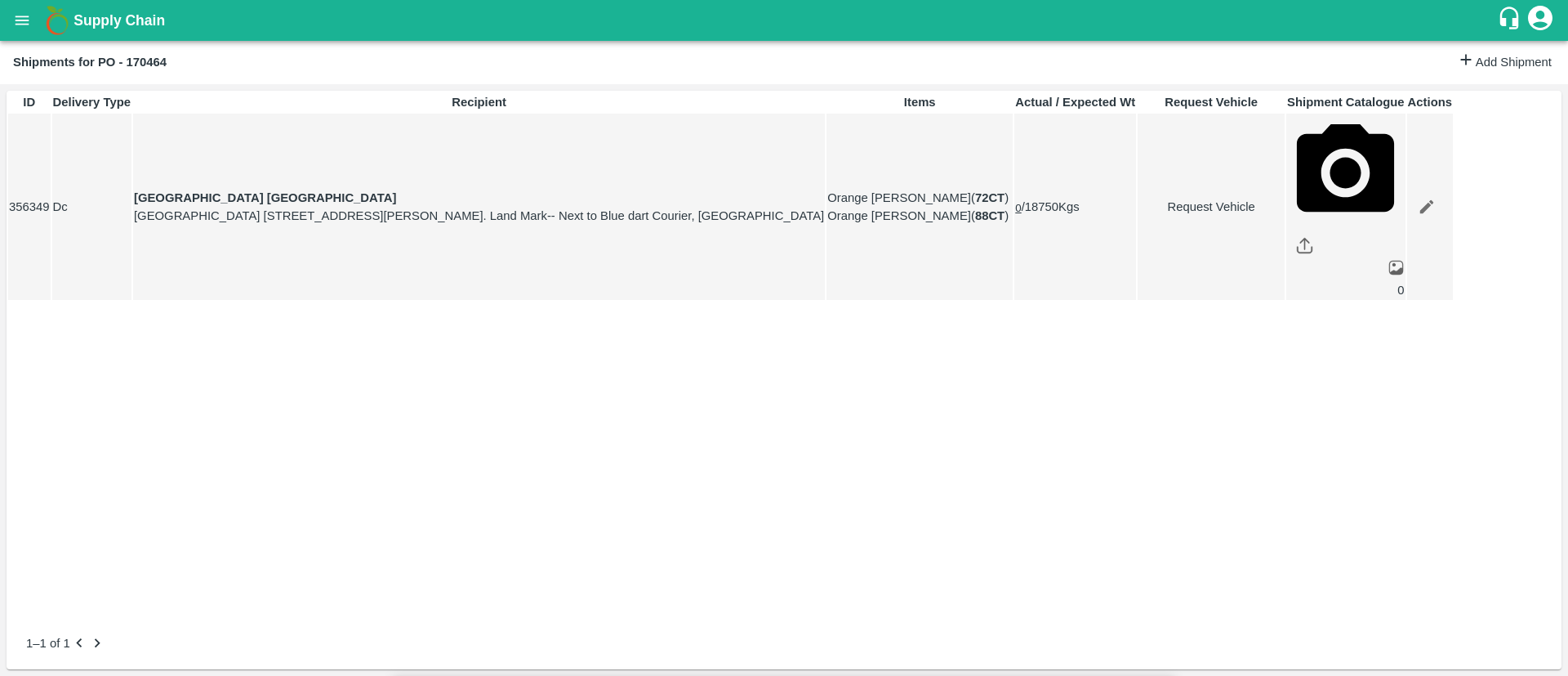
type input "2"
type input "20 MT reefer for chennai"
click at [30, 31] on button "open drawer" at bounding box center [22, 21] width 38 height 38
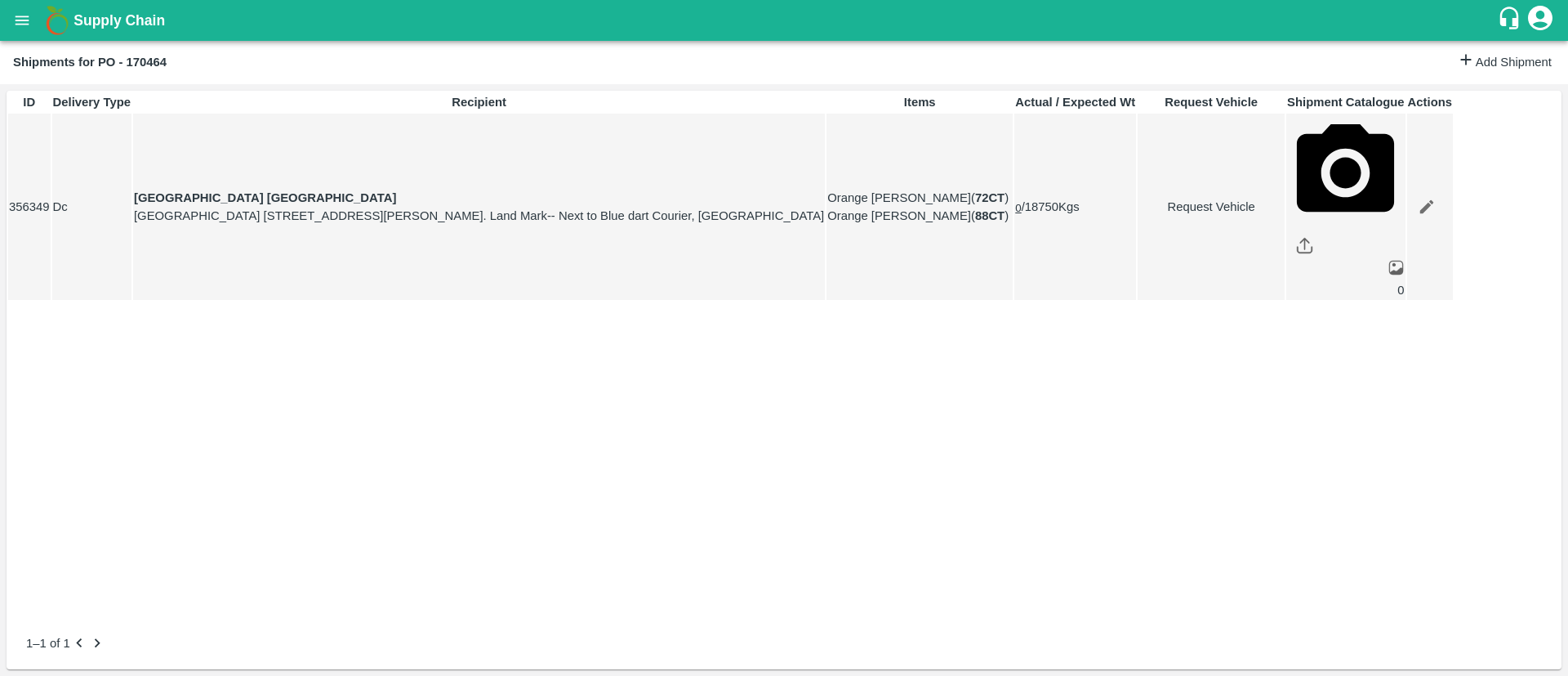
scroll to position [206, 0]
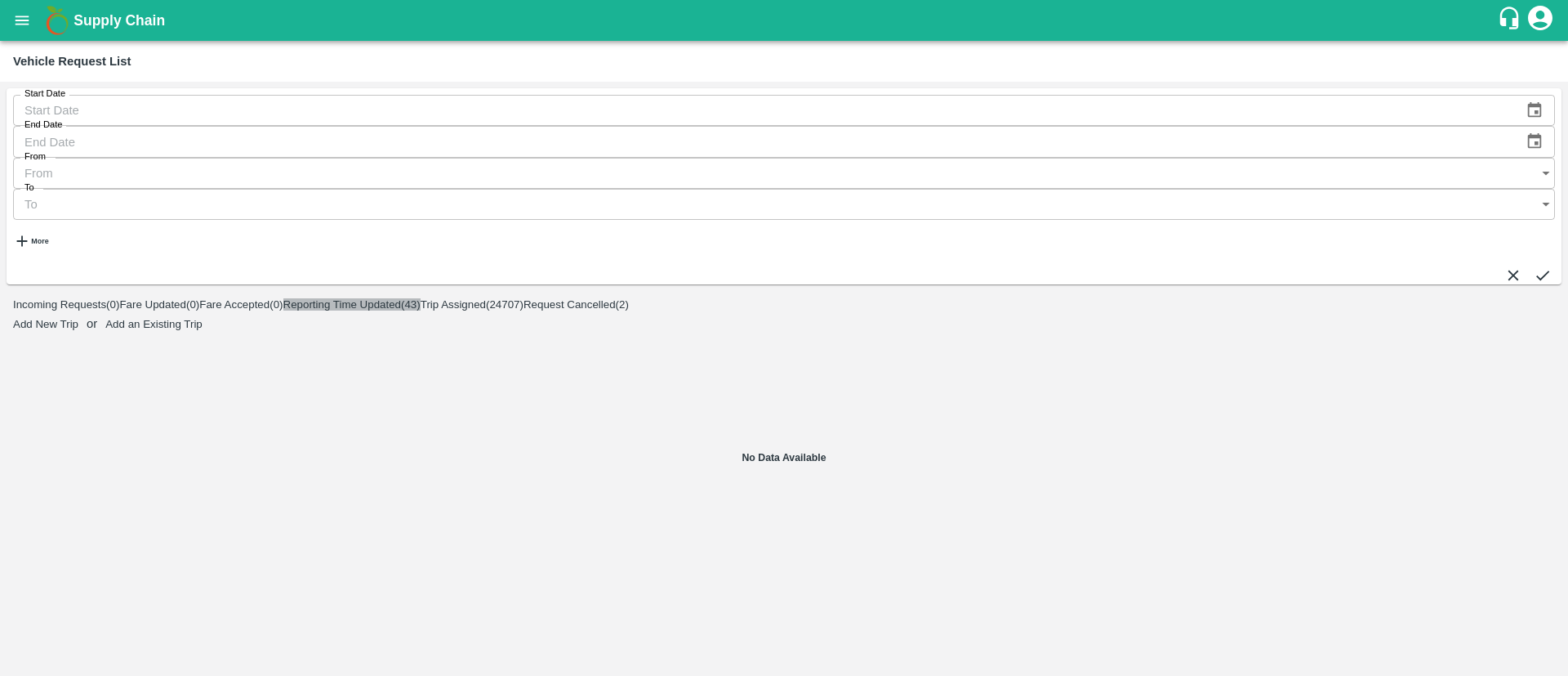
click at [421, 298] on button "Reporting Time Updated ( 43 )" at bounding box center [352, 304] width 137 height 12
